Goal: Entertainment & Leisure: Consume media (video, audio)

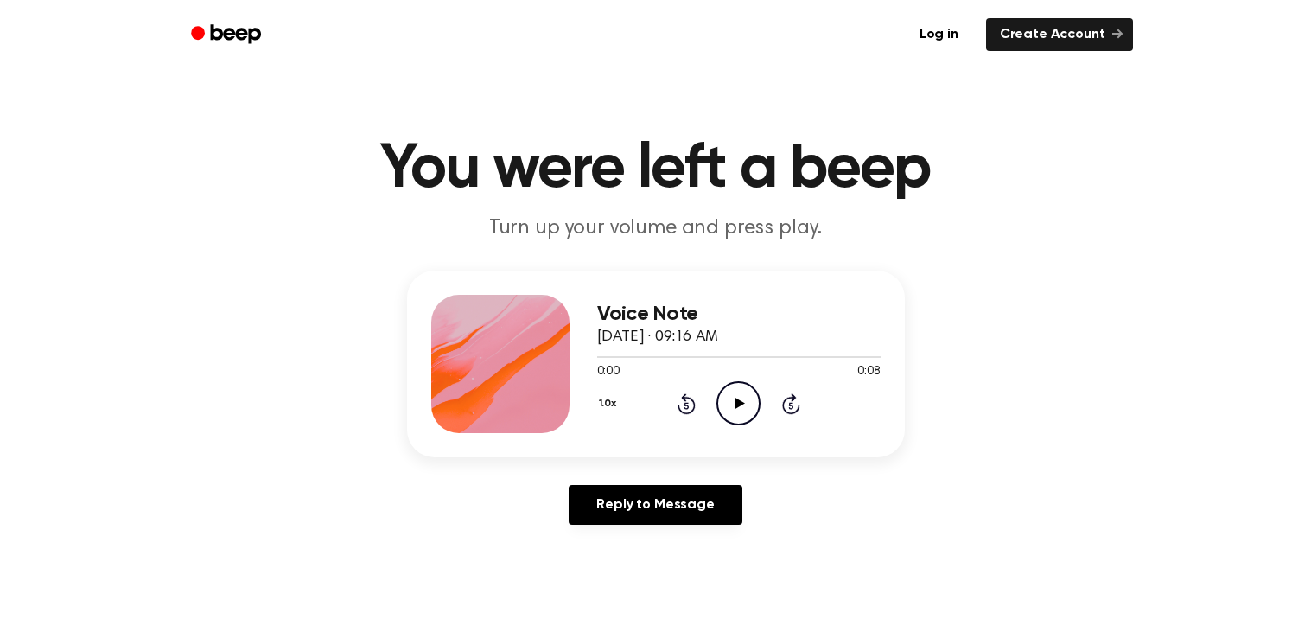
click at [736, 409] on icon "Play Audio" at bounding box center [738, 403] width 44 height 44
click at [741, 406] on icon "Play Audio" at bounding box center [738, 403] width 44 height 44
click at [732, 403] on icon "Play Audio" at bounding box center [738, 403] width 44 height 44
click at [735, 399] on icon at bounding box center [740, 403] width 10 height 11
click at [737, 394] on icon "Play Audio" at bounding box center [738, 403] width 44 height 44
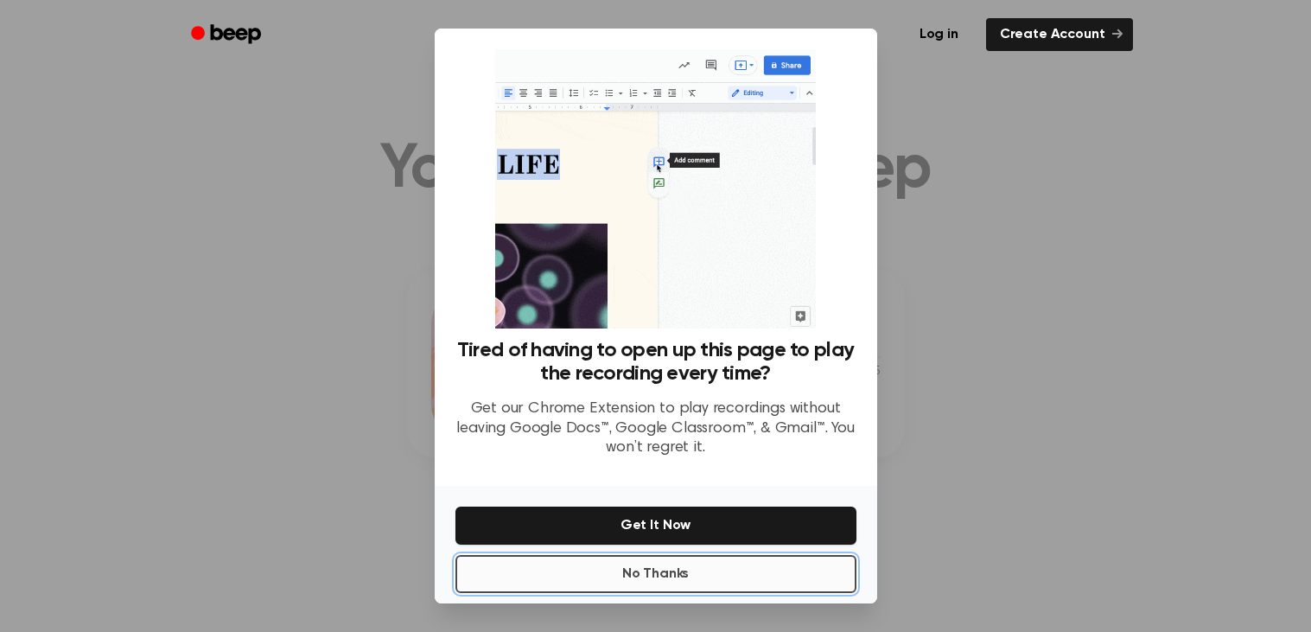
click at [754, 571] on button "No Thanks" at bounding box center [655, 574] width 401 height 38
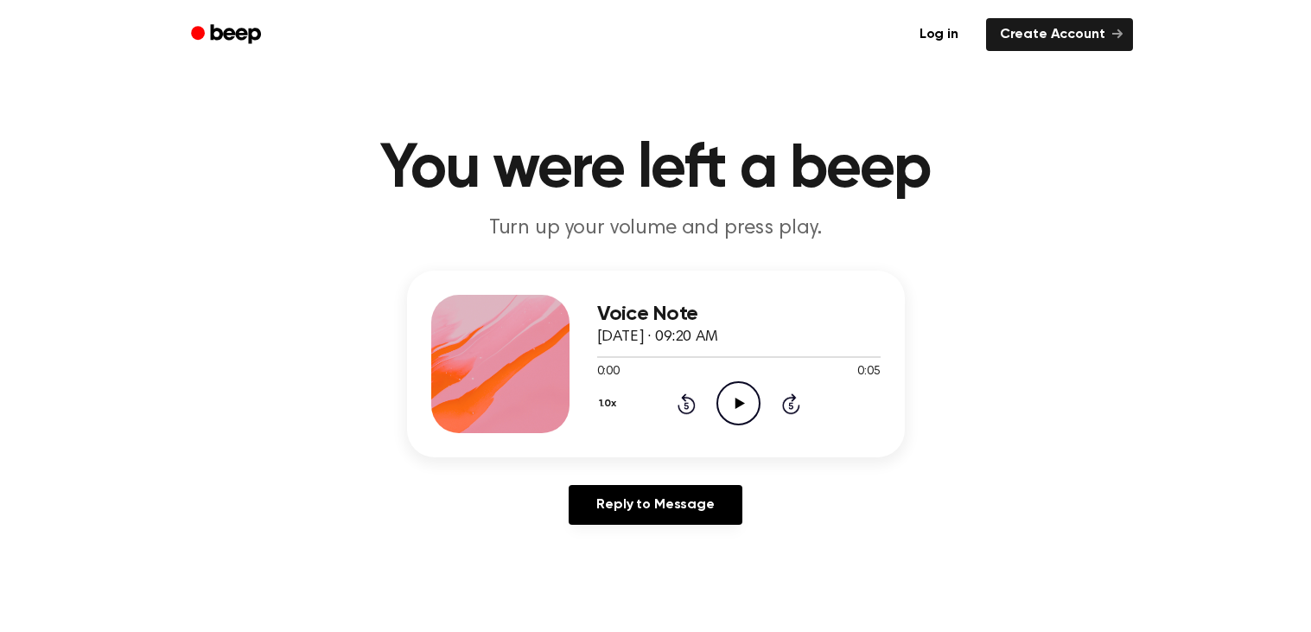
click at [742, 399] on icon "Play Audio" at bounding box center [738, 403] width 44 height 44
click at [739, 411] on icon "Play Audio" at bounding box center [738, 403] width 44 height 44
click at [735, 421] on icon "Play Audio" at bounding box center [738, 403] width 44 height 44
click at [726, 408] on icon "Play Audio" at bounding box center [738, 403] width 44 height 44
click at [733, 404] on icon "Play Audio" at bounding box center [738, 403] width 44 height 44
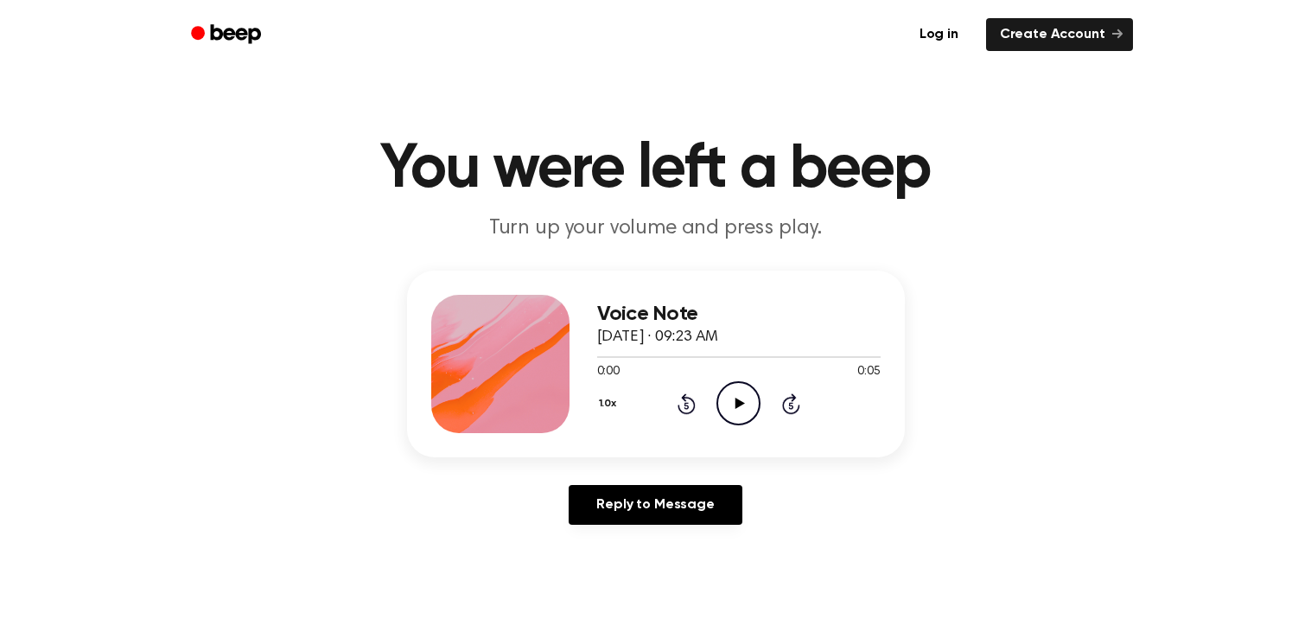
click at [727, 407] on icon "Play Audio" at bounding box center [738, 403] width 44 height 44
click at [740, 402] on icon at bounding box center [740, 403] width 10 height 11
